Goal: Task Accomplishment & Management: Manage account settings

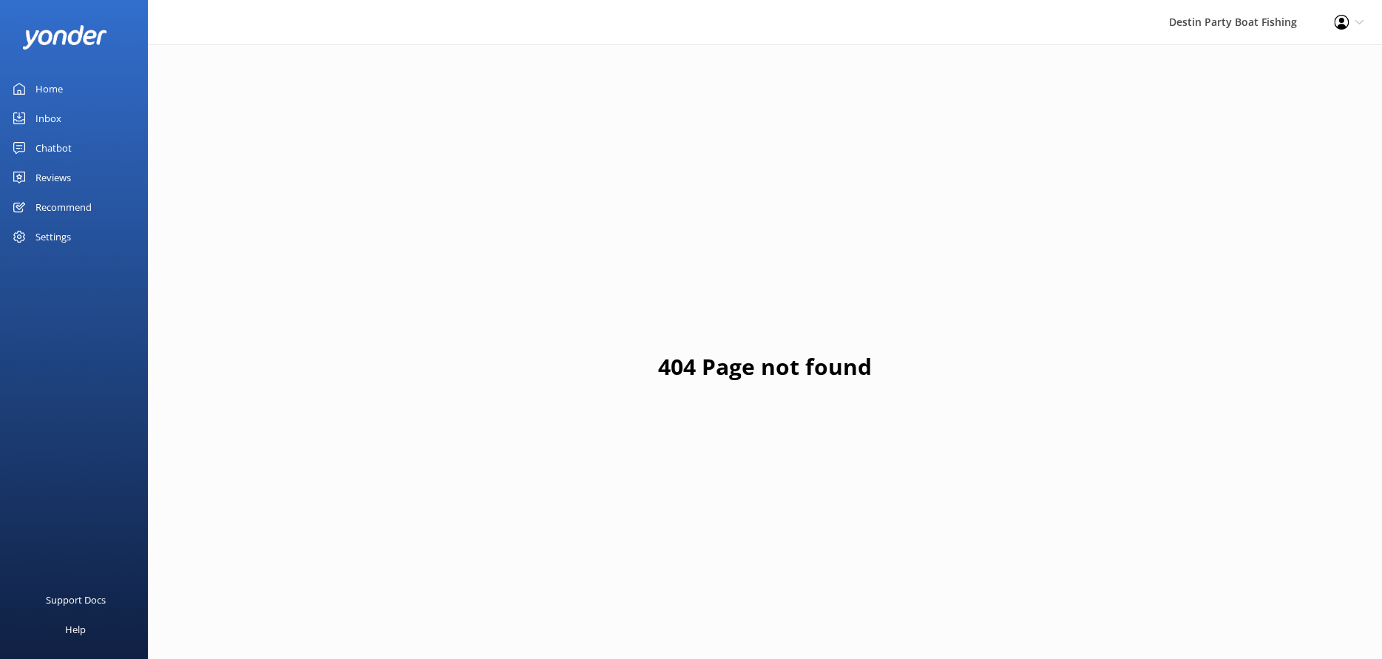
click at [69, 81] on link "Home" at bounding box center [74, 89] width 148 height 30
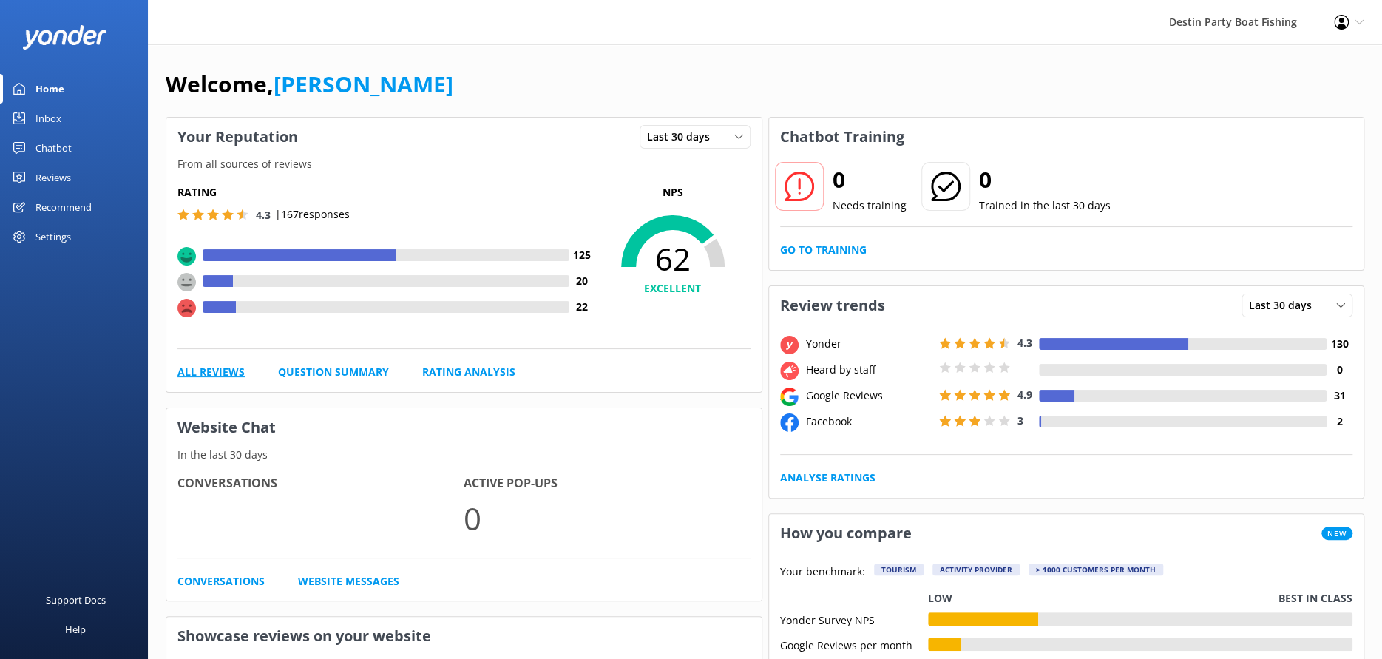
click at [229, 370] on link "All Reviews" at bounding box center [210, 372] width 67 height 16
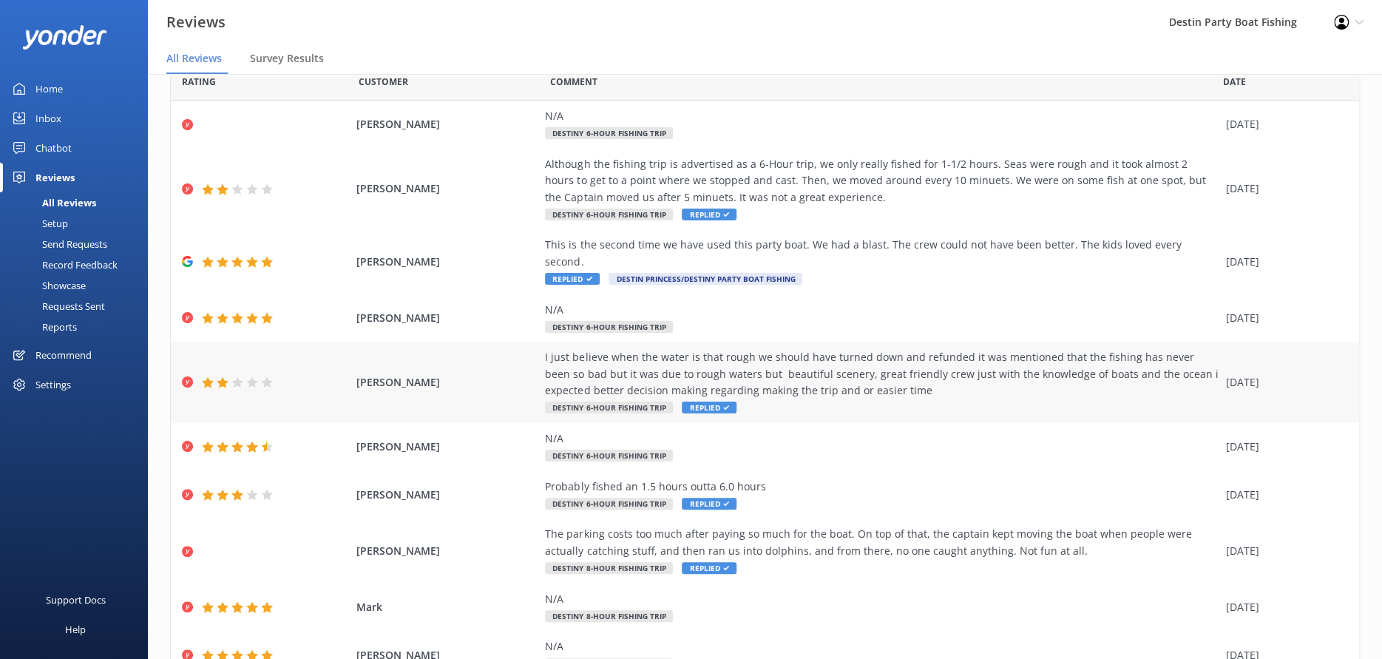
scroll to position [115, 0]
